Goal: Information Seeking & Learning: Learn about a topic

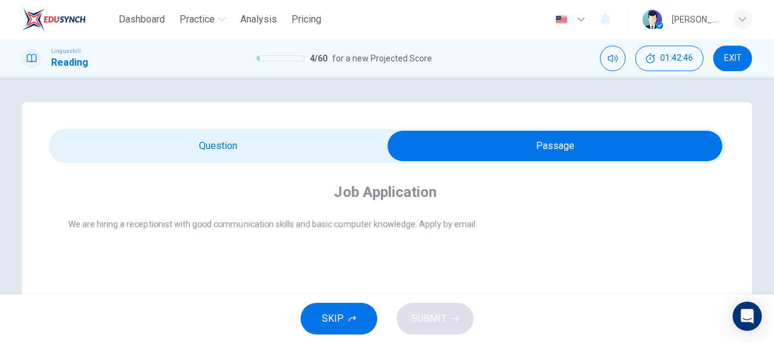
click at [278, 144] on input "checkbox" at bounding box center [555, 146] width 1016 height 30
checkbox input "false"
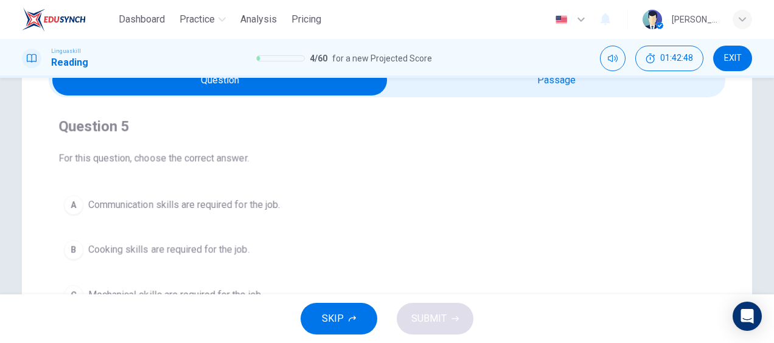
scroll to position [183, 0]
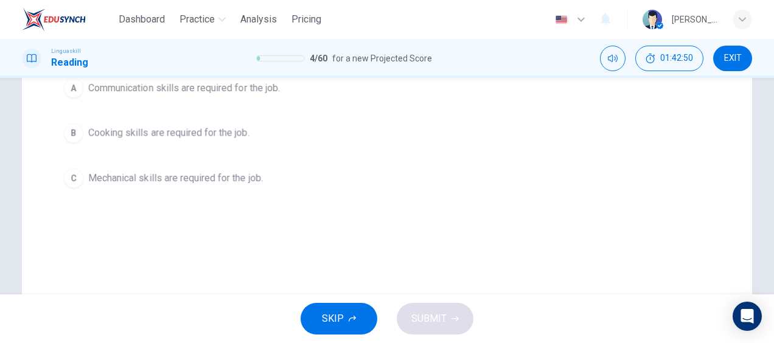
click at [198, 90] on span "Communication skills are required for the job." at bounding box center [184, 88] width 192 height 15
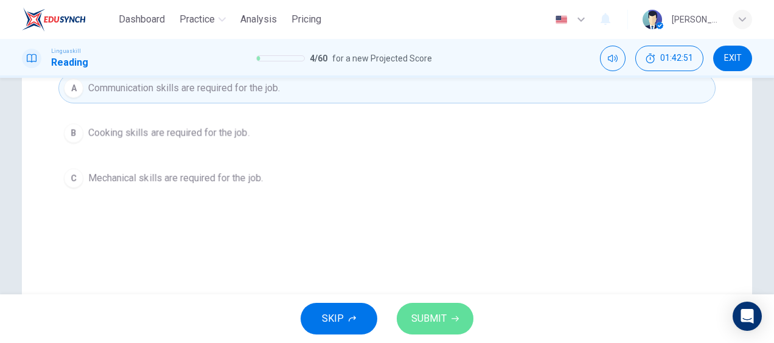
click at [431, 321] on span "SUBMIT" at bounding box center [429, 319] width 35 height 17
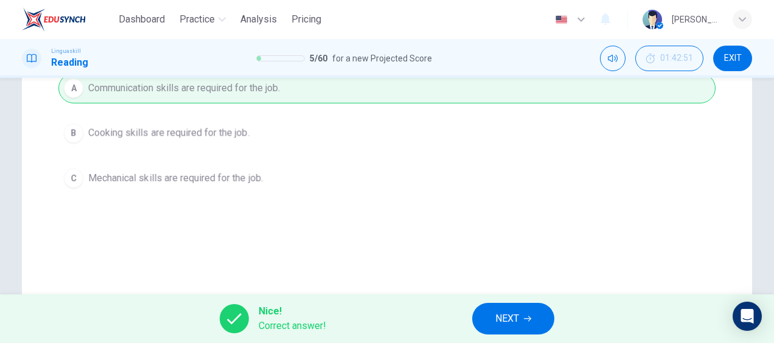
click at [516, 318] on span "NEXT" at bounding box center [508, 319] width 24 height 17
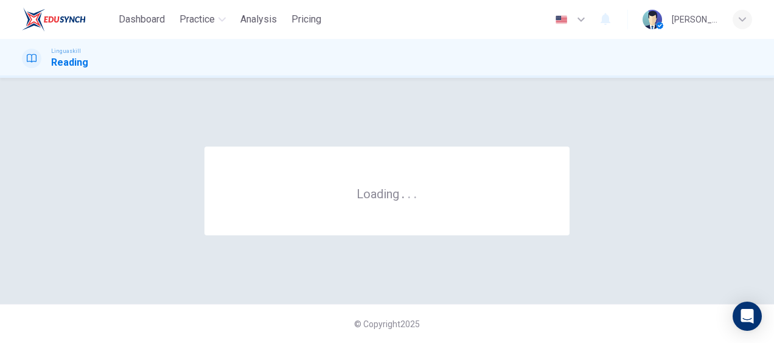
scroll to position [0, 0]
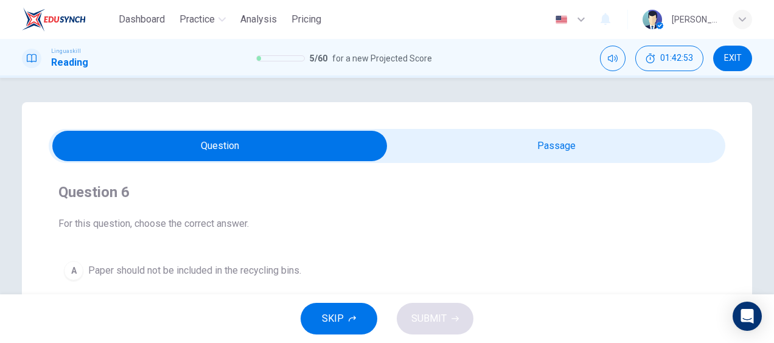
click at [544, 138] on input "checkbox" at bounding box center [220, 146] width 1016 height 30
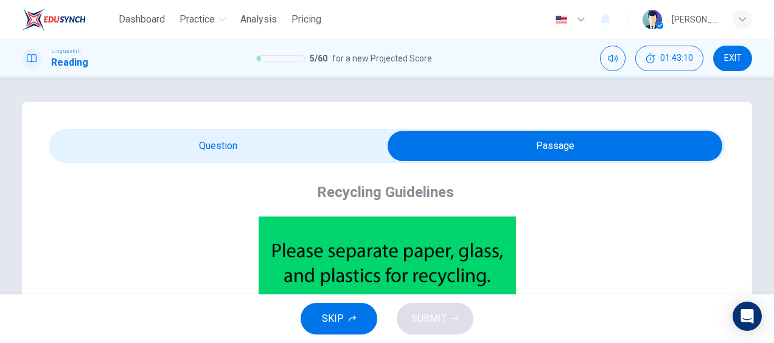
click at [237, 153] on input "checkbox" at bounding box center [555, 146] width 1016 height 30
checkbox input "false"
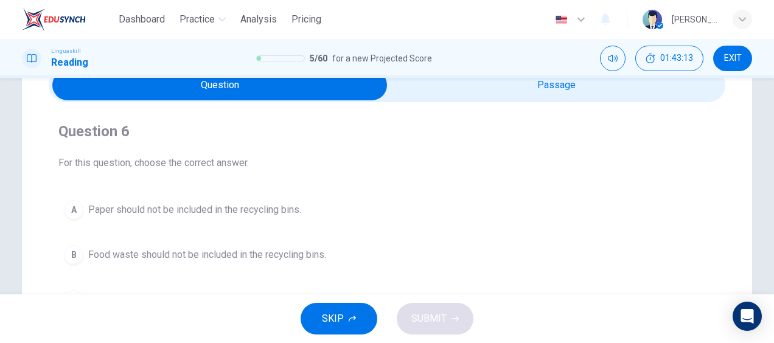
scroll to position [122, 0]
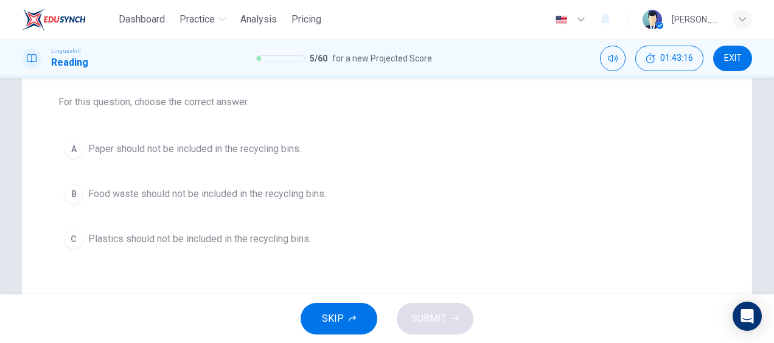
click at [281, 188] on span "Food waste should not be included in the recycling bins." at bounding box center [207, 194] width 238 height 15
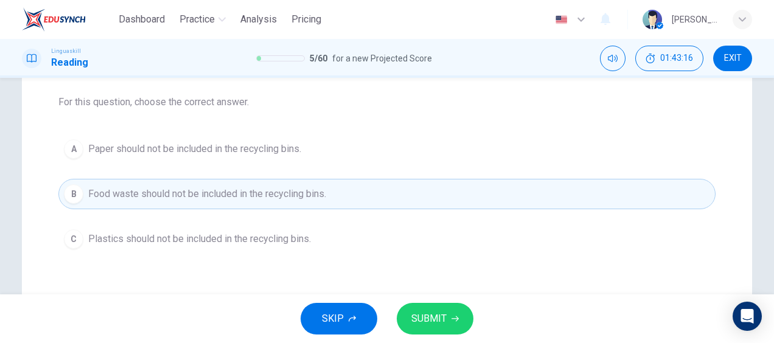
click at [425, 319] on span "SUBMIT" at bounding box center [429, 319] width 35 height 17
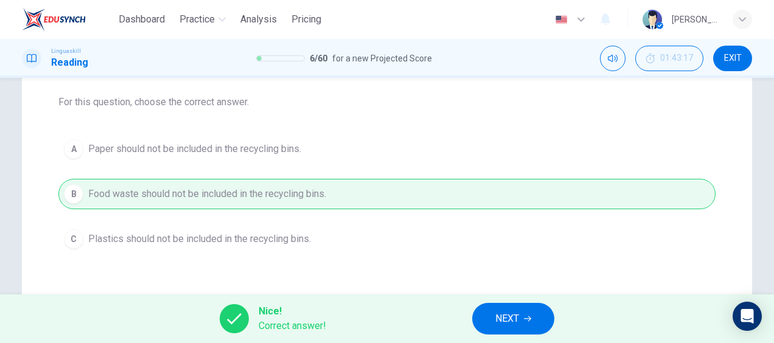
click at [497, 320] on span "NEXT" at bounding box center [508, 319] width 24 height 17
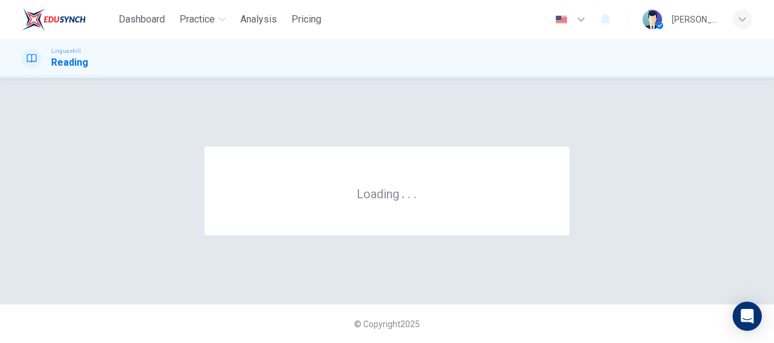
scroll to position [0, 0]
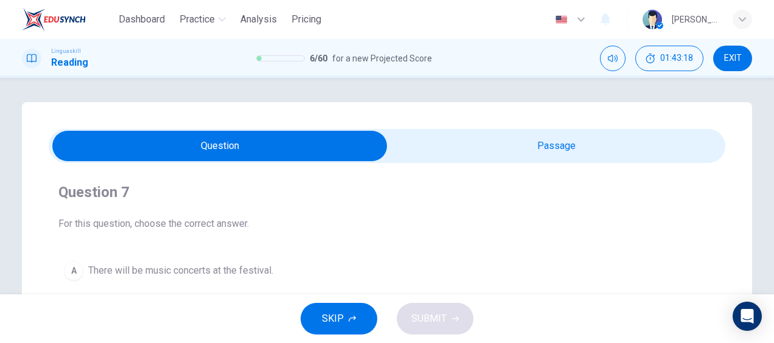
click at [345, 322] on button "SKIP" at bounding box center [339, 319] width 77 height 32
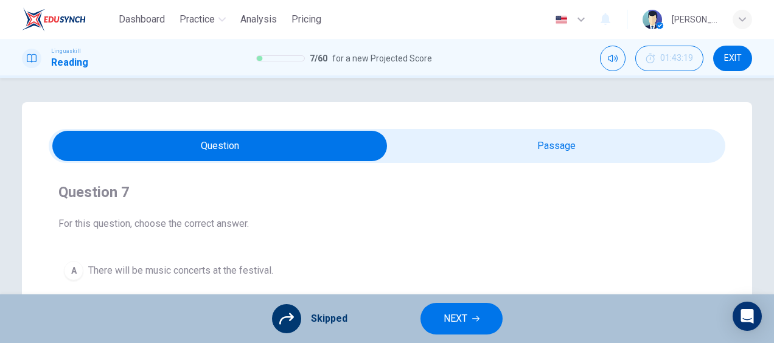
click at [457, 312] on span "NEXT" at bounding box center [456, 319] width 24 height 17
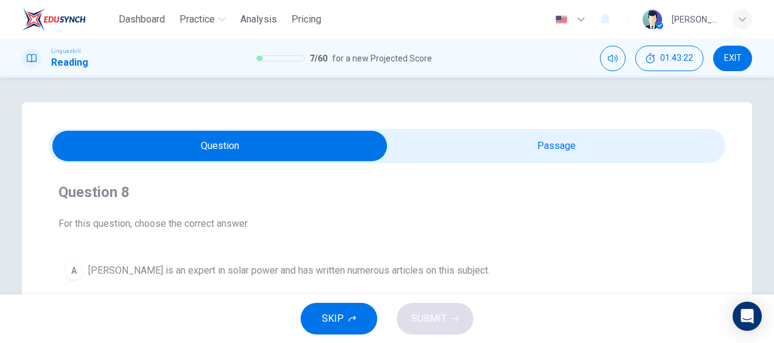
click at [340, 316] on span "SKIP" at bounding box center [333, 319] width 22 height 17
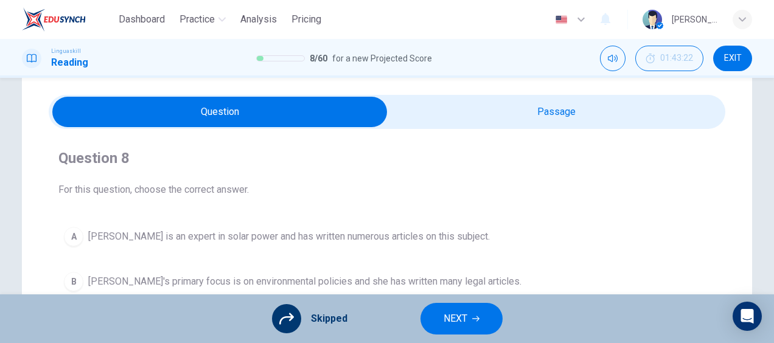
scroll to position [61, 0]
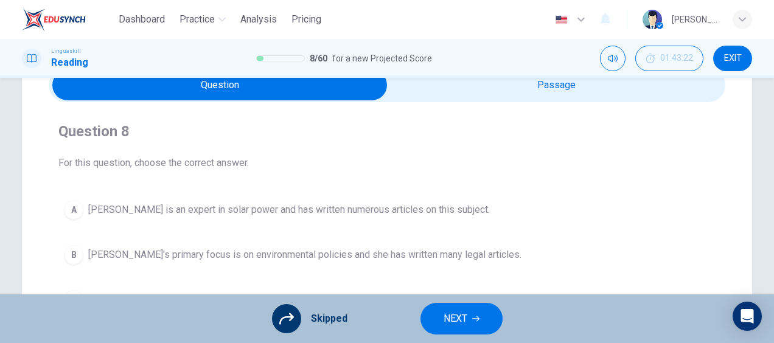
click at [290, 324] on icon at bounding box center [286, 319] width 15 height 15
click at [320, 317] on span "Skipped" at bounding box center [329, 319] width 37 height 15
click at [451, 315] on span "NEXT" at bounding box center [456, 319] width 24 height 17
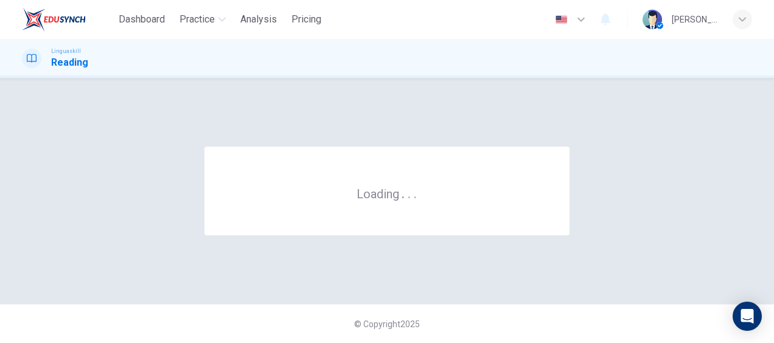
scroll to position [0, 0]
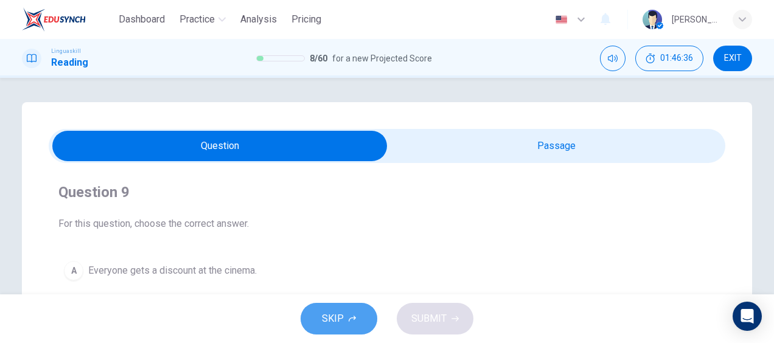
click at [343, 317] on span "SKIP" at bounding box center [333, 319] width 22 height 17
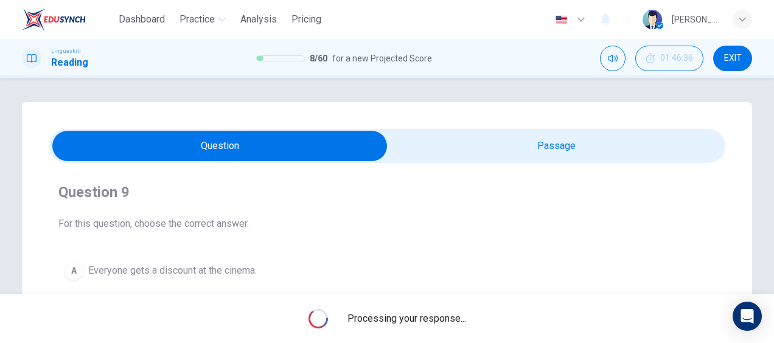
click at [734, 57] on span "EXIT" at bounding box center [734, 59] width 18 height 10
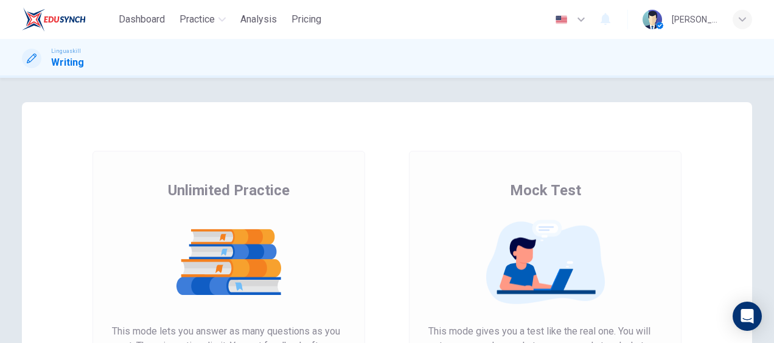
click at [542, 255] on img at bounding box center [546, 262] width 234 height 85
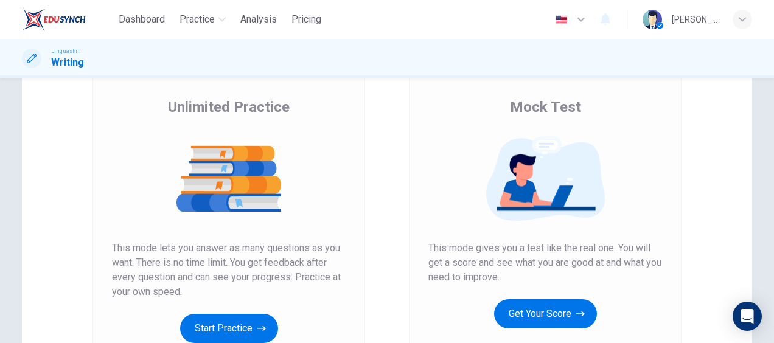
scroll to position [183, 0]
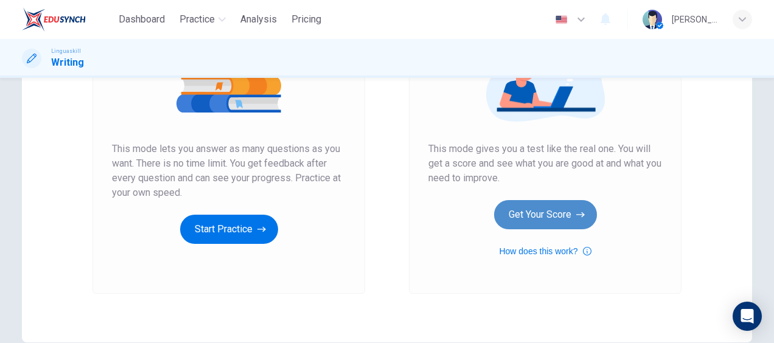
click at [546, 209] on button "Get Your Score" at bounding box center [545, 214] width 103 height 29
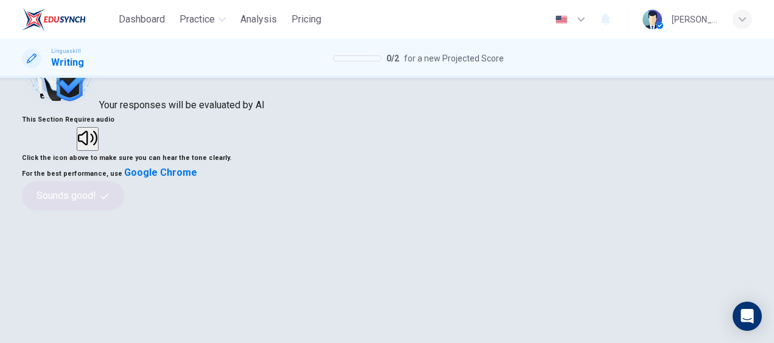
scroll to position [122, 0]
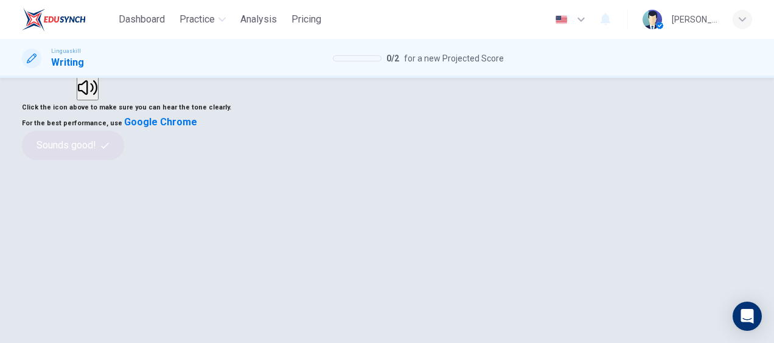
click at [99, 100] on button "button" at bounding box center [88, 89] width 22 height 24
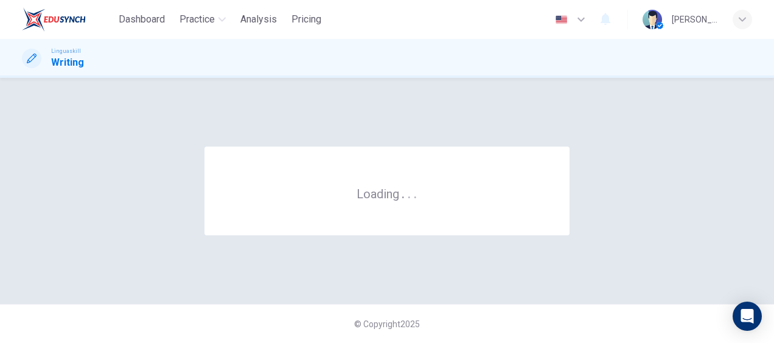
scroll to position [0, 0]
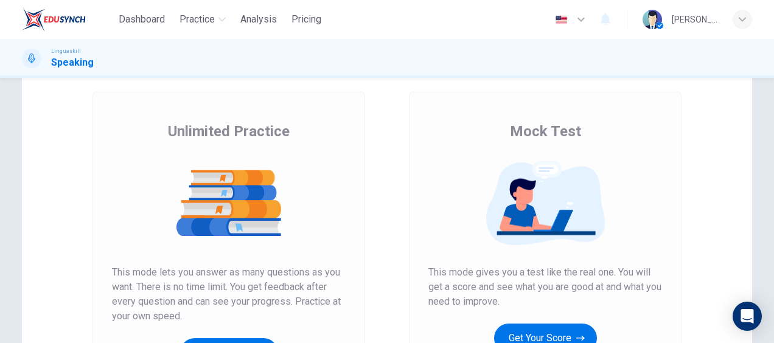
scroll to position [183, 0]
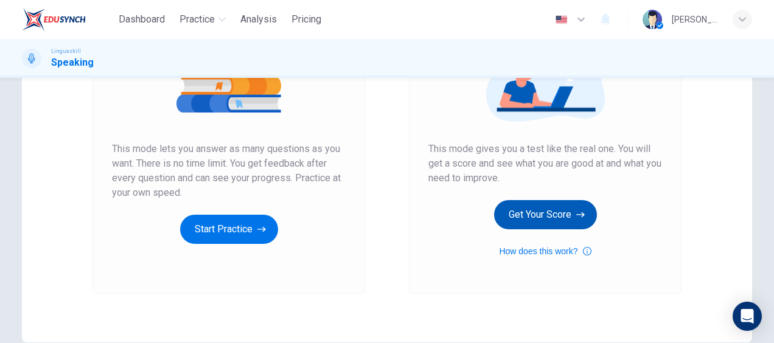
click at [557, 207] on button "Get Your Score" at bounding box center [545, 214] width 103 height 29
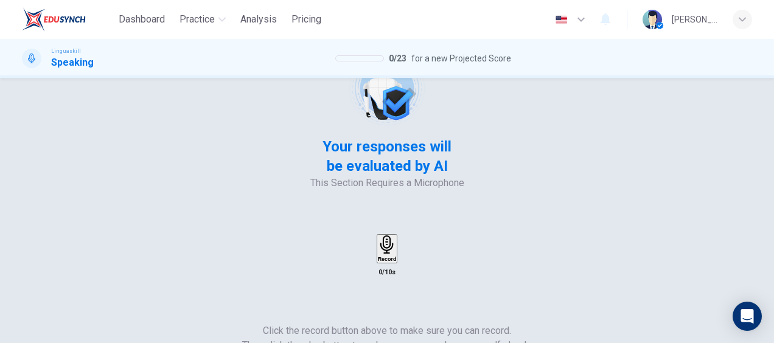
scroll to position [122, 0]
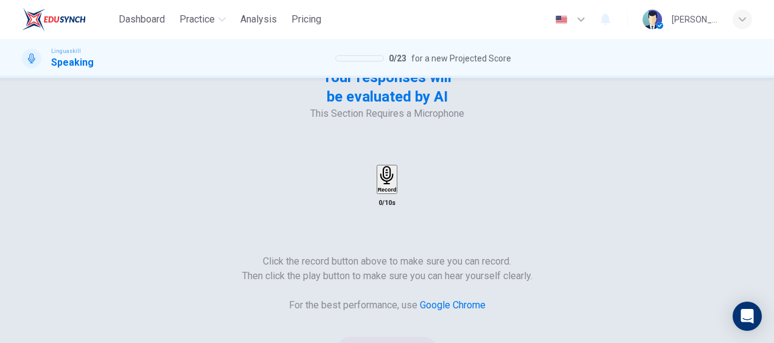
click at [397, 187] on h6 "Record" at bounding box center [387, 190] width 19 height 6
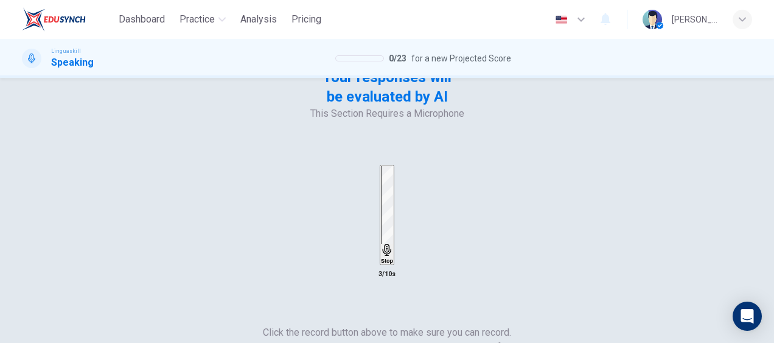
click at [393, 258] on h6 "Stop" at bounding box center [387, 261] width 12 height 6
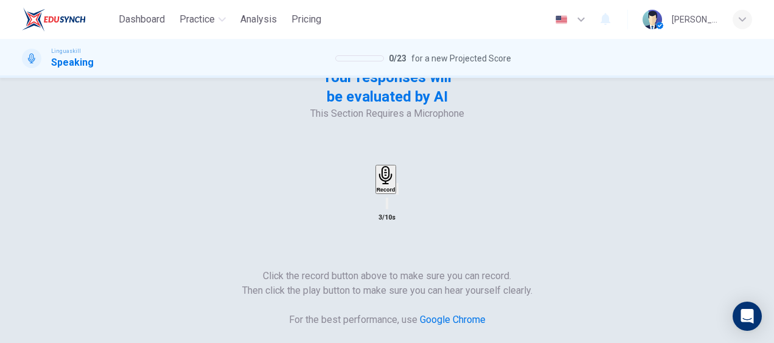
click at [409, 195] on icon "button" at bounding box center [405, 199] width 7 height 9
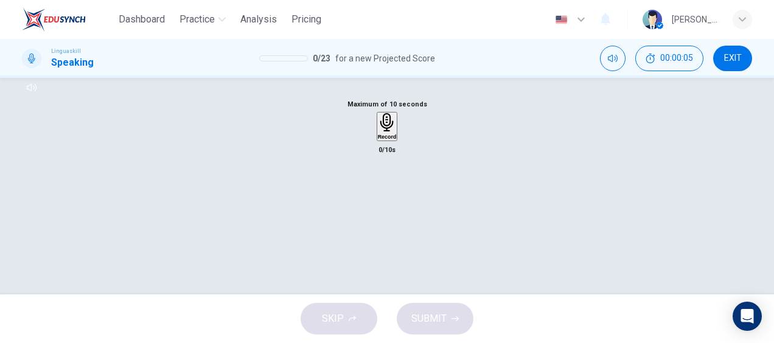
scroll to position [133, 0]
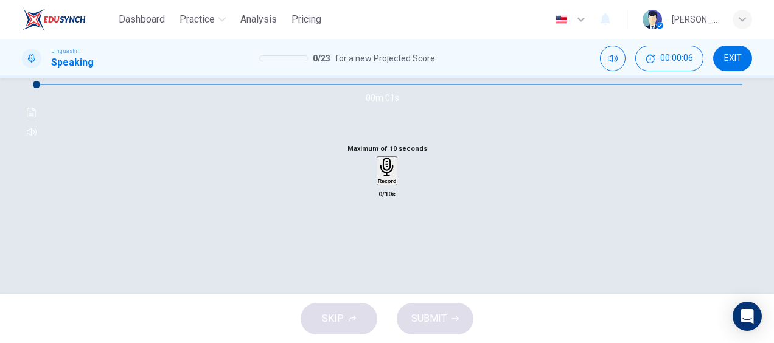
click at [36, 71] on icon "button" at bounding box center [31, 66] width 9 height 10
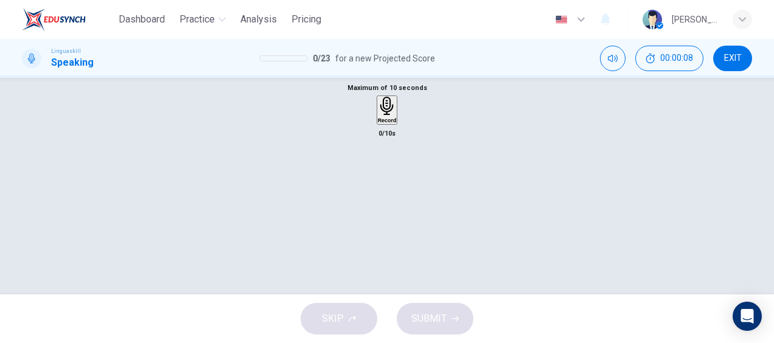
type input "0"
click at [382, 116] on icon "button" at bounding box center [387, 106] width 19 height 19
click at [390, 187] on icon "button" at bounding box center [387, 181] width 12 height 12
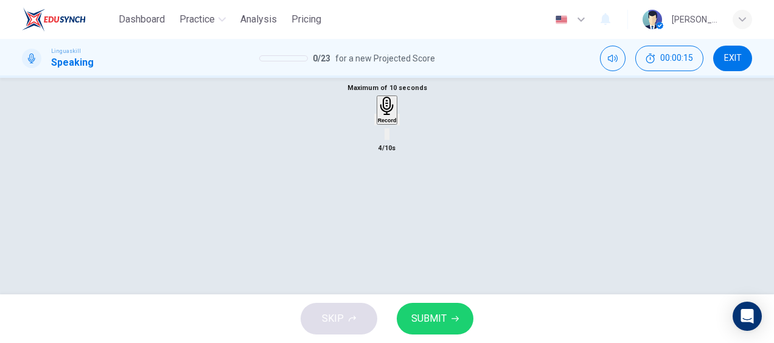
click at [399, 122] on icon "button" at bounding box center [399, 122] width 0 height 0
click at [444, 316] on span "SUBMIT" at bounding box center [429, 319] width 35 height 17
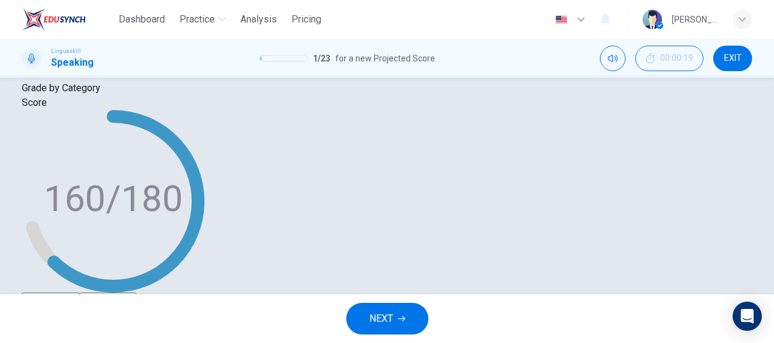
scroll to position [255, 0]
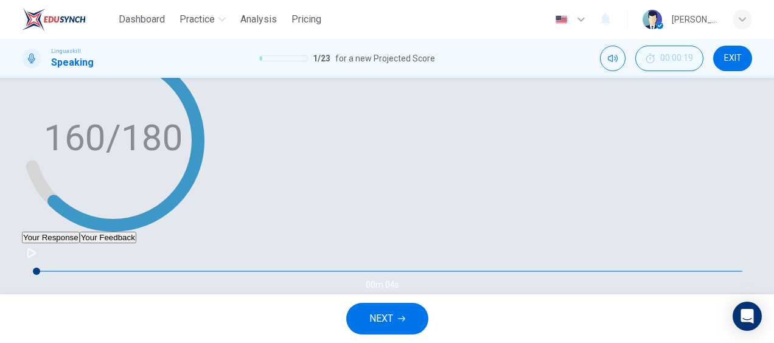
click at [136, 232] on button "Your Feedback" at bounding box center [108, 238] width 57 height 12
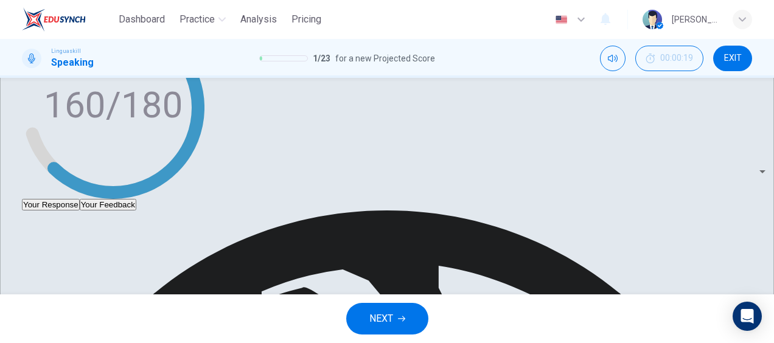
scroll to position [316, 0]
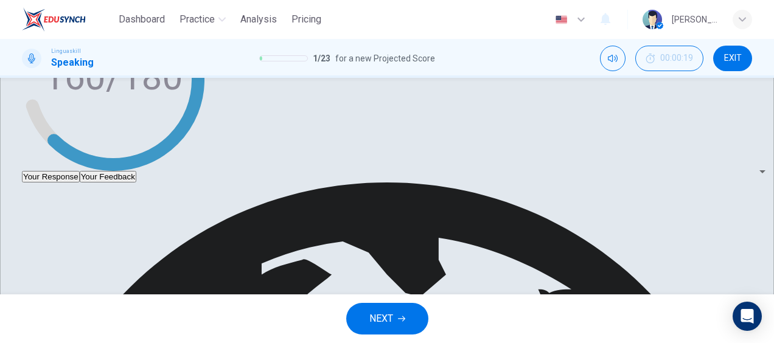
click at [80, 171] on button "Your Response" at bounding box center [51, 177] width 58 height 12
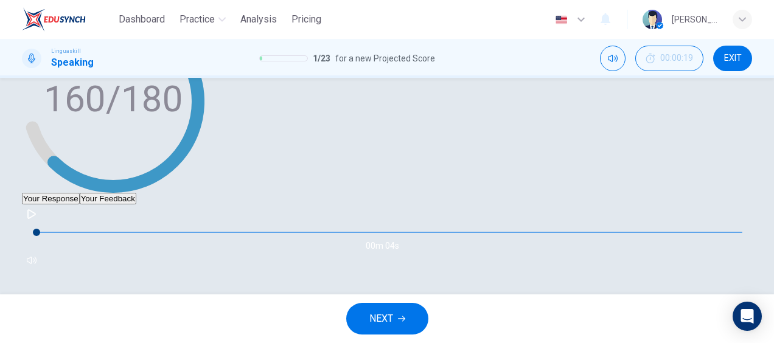
scroll to position [298, 0]
click at [136, 193] on button "Your Feedback" at bounding box center [108, 199] width 57 height 12
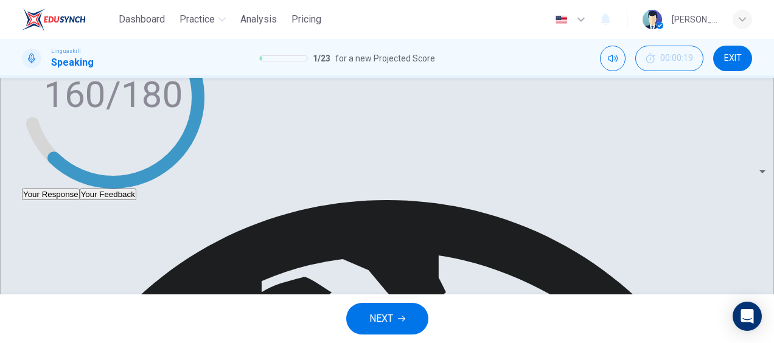
click at [392, 312] on span "NEXT" at bounding box center [382, 319] width 24 height 17
